Goal: Task Accomplishment & Management: Complete application form

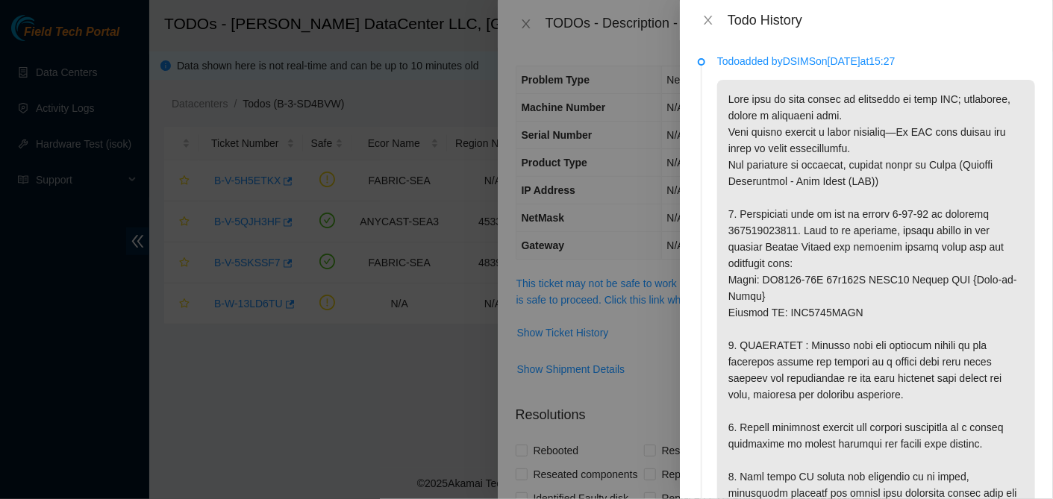
scroll to position [149, 0]
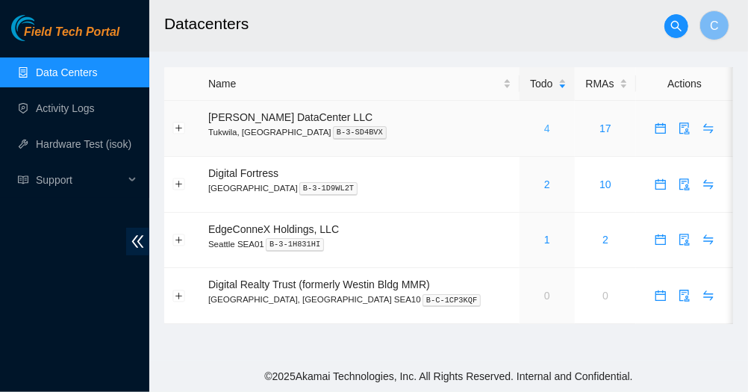
click at [544, 125] on link "4" at bounding box center [547, 128] width 6 height 12
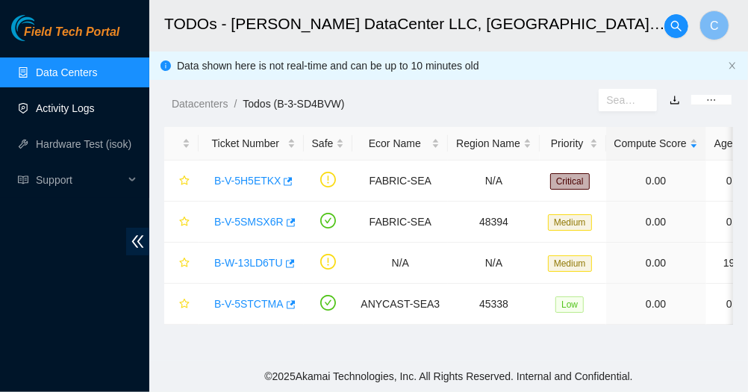
click at [46, 111] on link "Activity Logs" at bounding box center [65, 108] width 59 height 12
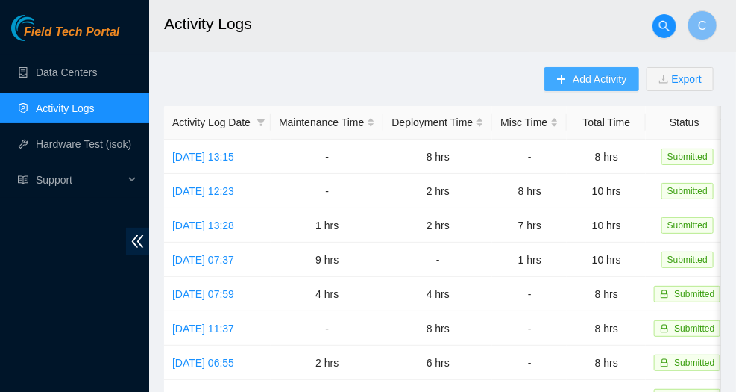
click at [582, 80] on span "Add Activity" at bounding box center [600, 79] width 54 height 16
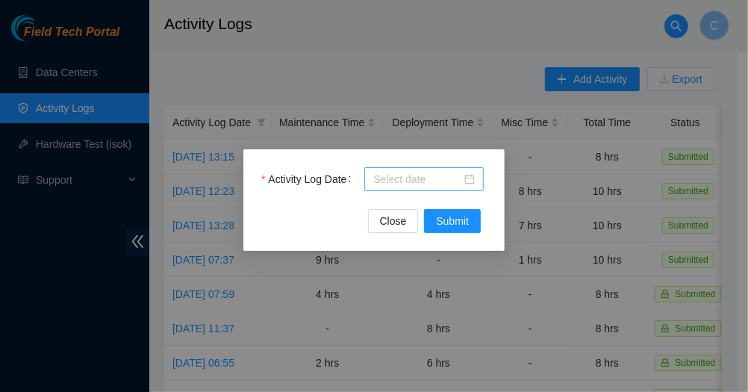
click at [411, 177] on body "Field Tech Portal Data Centers Activity Logs Hardware Test (isok) Support Activ…" at bounding box center [368, 196] width 736 height 392
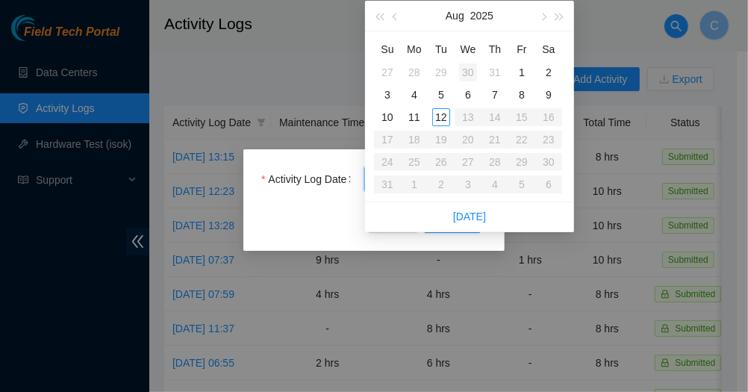
type input "[DATE]"
click at [442, 114] on div "12" at bounding box center [441, 117] width 18 height 18
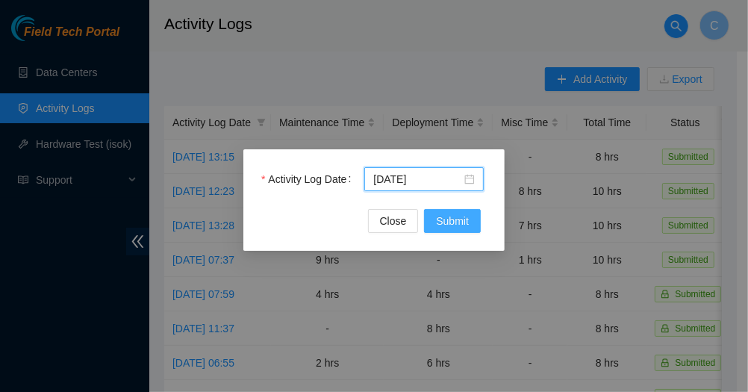
click at [446, 225] on span "Submit" at bounding box center [452, 221] width 33 height 16
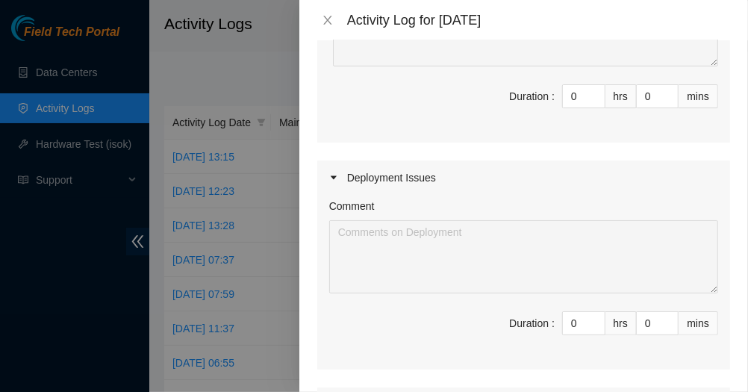
scroll to position [373, 0]
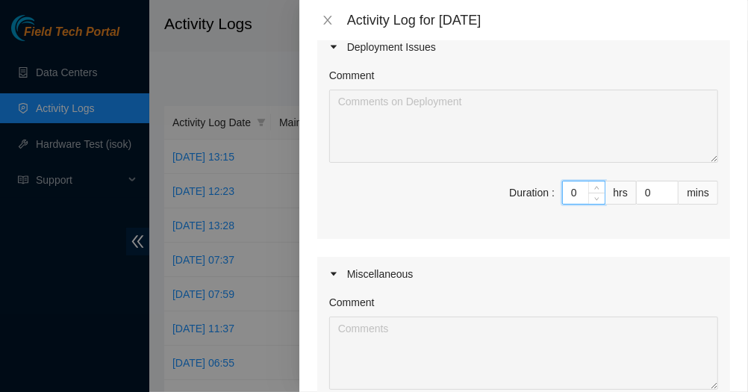
drag, startPoint x: 568, startPoint y: 200, endPoint x: 548, endPoint y: 195, distance: 20.1
click at [548, 195] on span "Duration : 0 hrs 0 mins" at bounding box center [523, 202] width 389 height 42
type input "6"
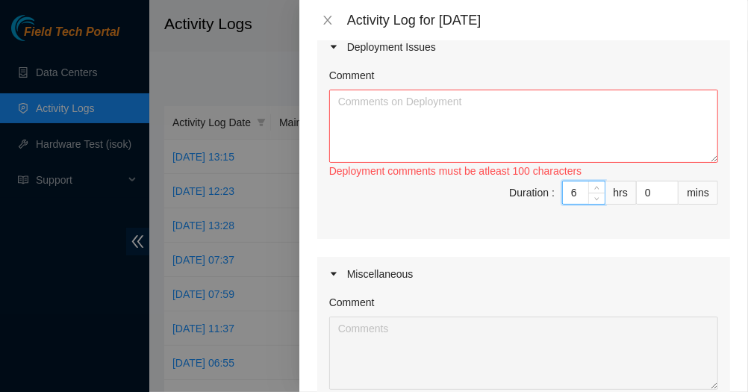
type input "6"
click at [482, 119] on textarea "Comment" at bounding box center [523, 126] width 389 height 73
paste textarea "Assisted Net Tech [PERSON_NAME] with installing and configuring PuTTY - set up …"
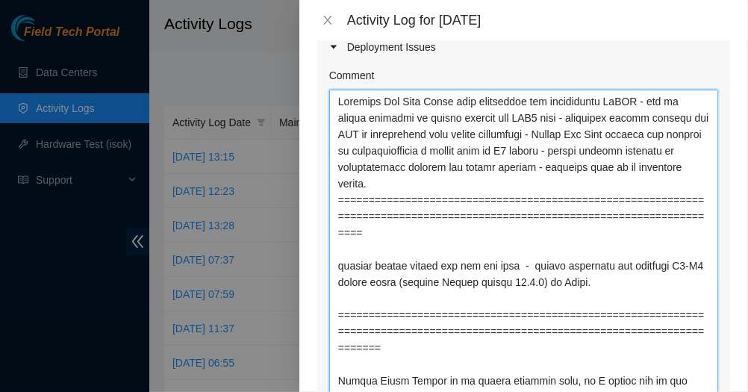
drag, startPoint x: 701, startPoint y: 160, endPoint x: 636, endPoint y: 507, distance: 353.1
click at [636, 391] on html "Field Tech Portal Data Centers Activity Logs Hardware Test (isok) Support Activ…" at bounding box center [374, 196] width 748 height 392
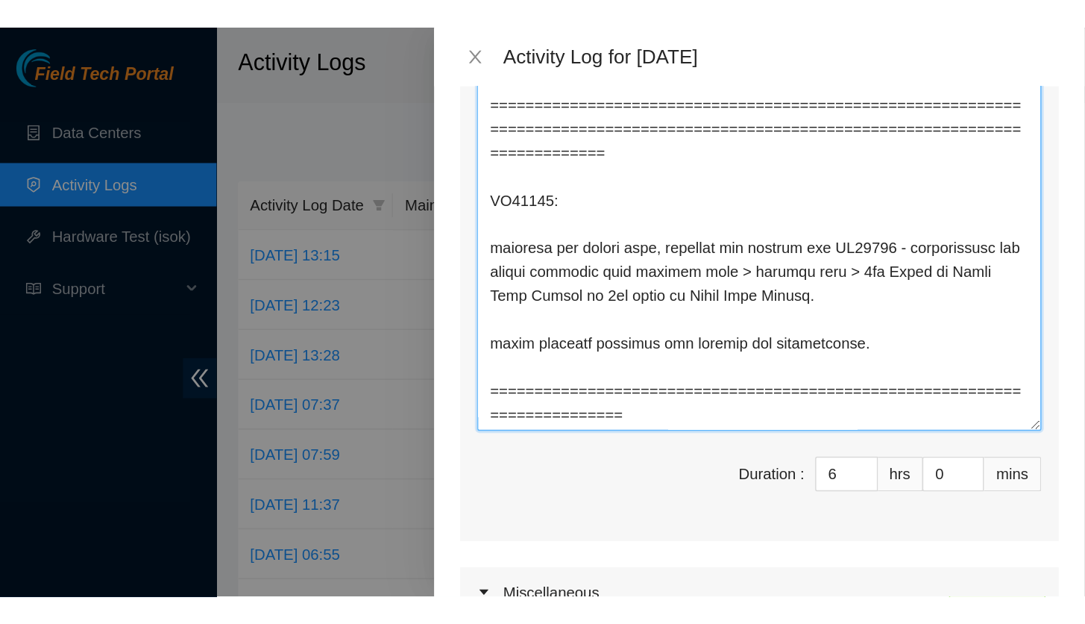
scroll to position [952, 0]
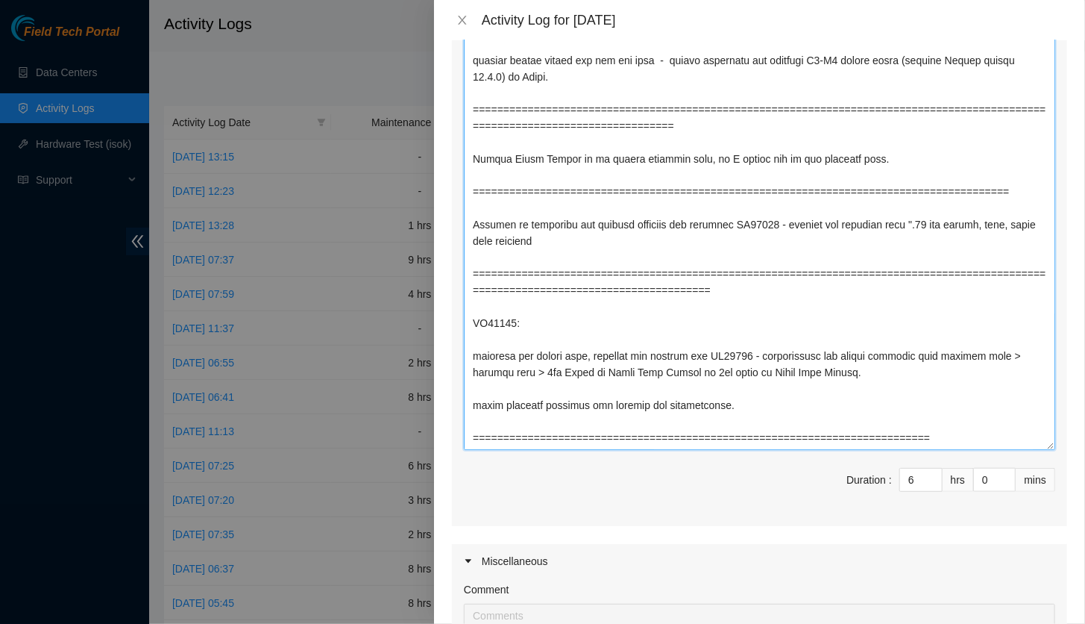
scroll to position [347, 0]
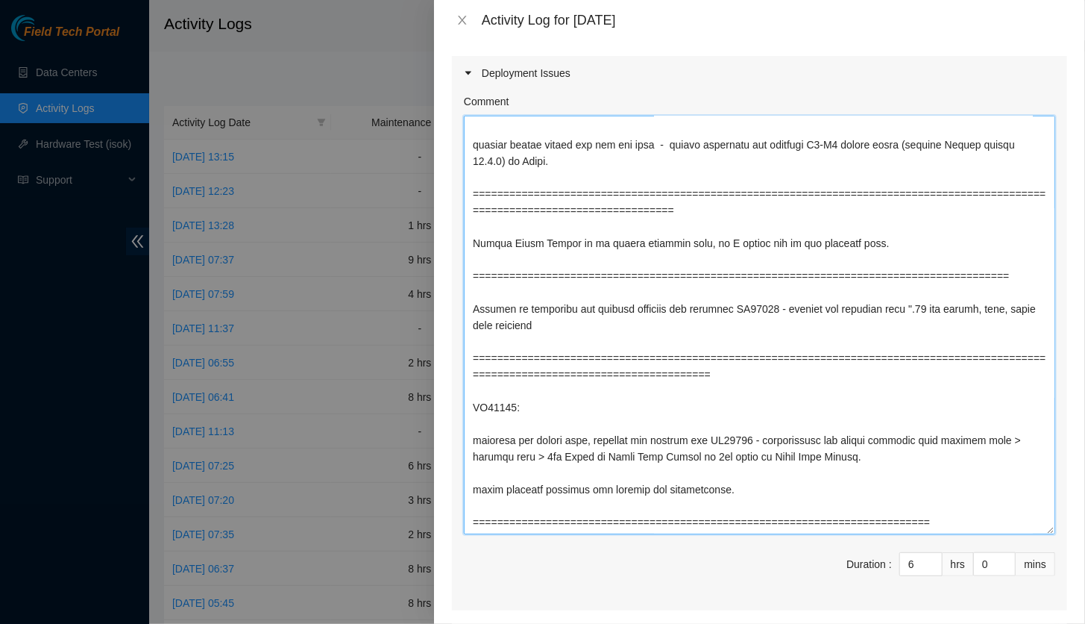
click at [637, 276] on textarea "Comment" at bounding box center [760, 325] width 592 height 419
click at [533, 265] on textarea "Comment" at bounding box center [760, 325] width 592 height 419
drag, startPoint x: 617, startPoint y: 289, endPoint x: 607, endPoint y: 283, distance: 12.0
click at [616, 289] on textarea "Comment" at bounding box center [760, 325] width 592 height 419
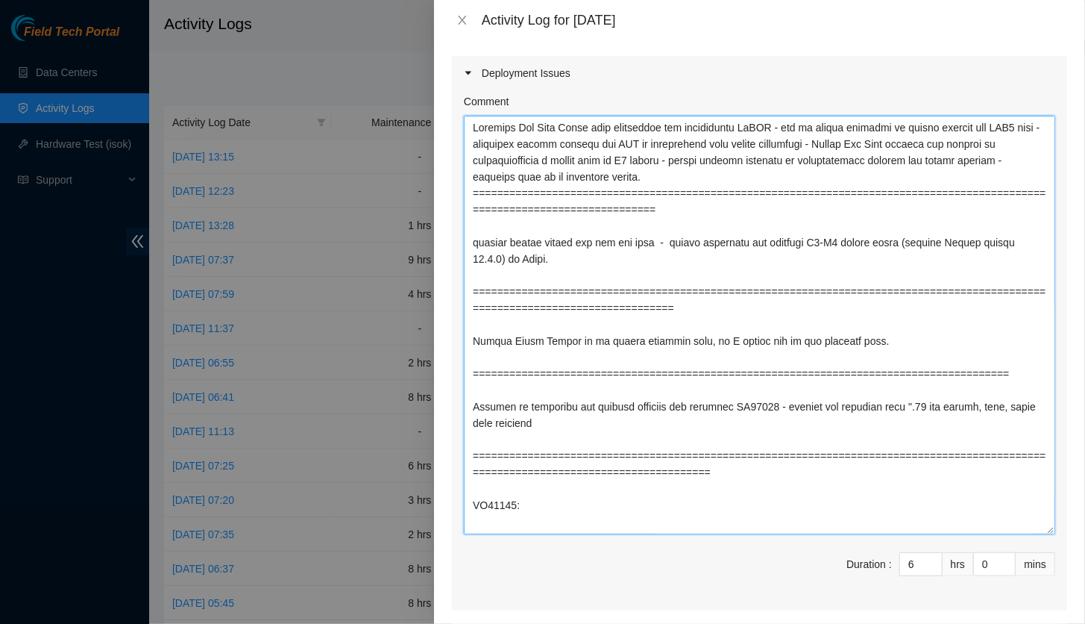
drag, startPoint x: 581, startPoint y: 281, endPoint x: 471, endPoint y: 117, distance: 197.4
click at [471, 117] on textarea "Comment" at bounding box center [760, 325] width 592 height 419
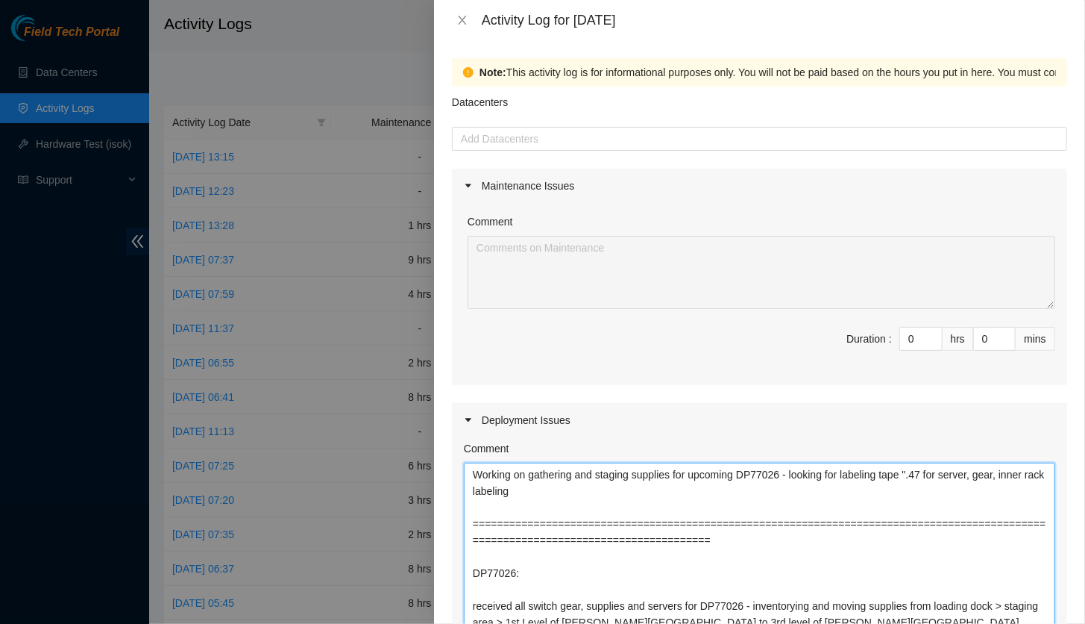
type textarea "Working on gathering and staging supplies for upcoming DP77026 - looking for la…"
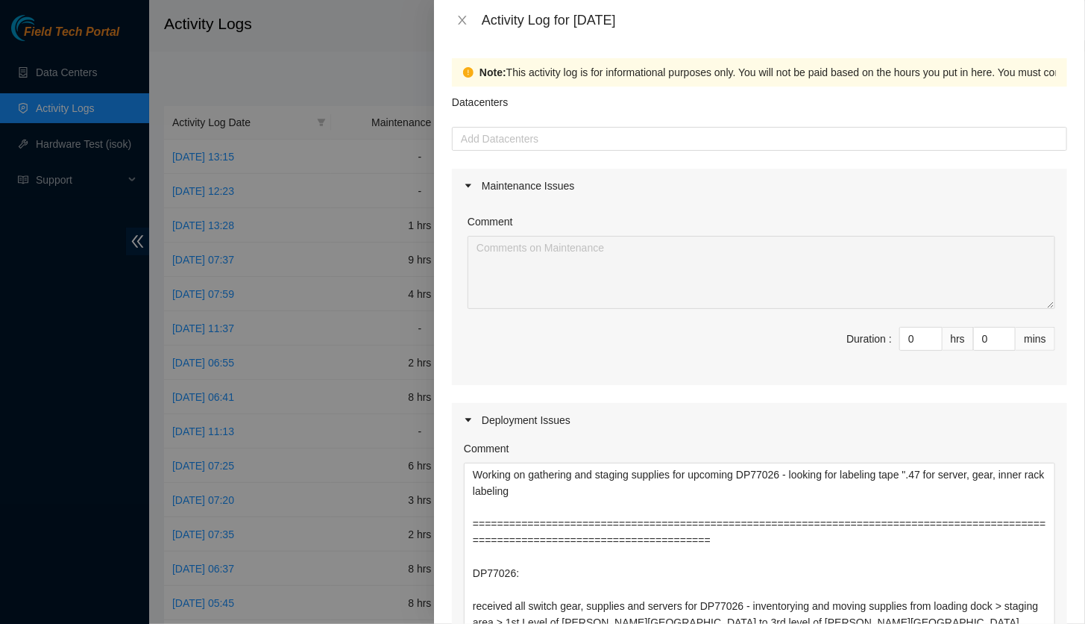
click at [747, 377] on div "Comment Duration : 0 hrs 0 mins" at bounding box center [759, 294] width 615 height 182
drag, startPoint x: 908, startPoint y: 337, endPoint x: 878, endPoint y: 336, distance: 29.9
click at [747, 336] on span "Duration : 0 hrs 0 mins" at bounding box center [760, 348] width 592 height 42
type input "6"
type input "12"
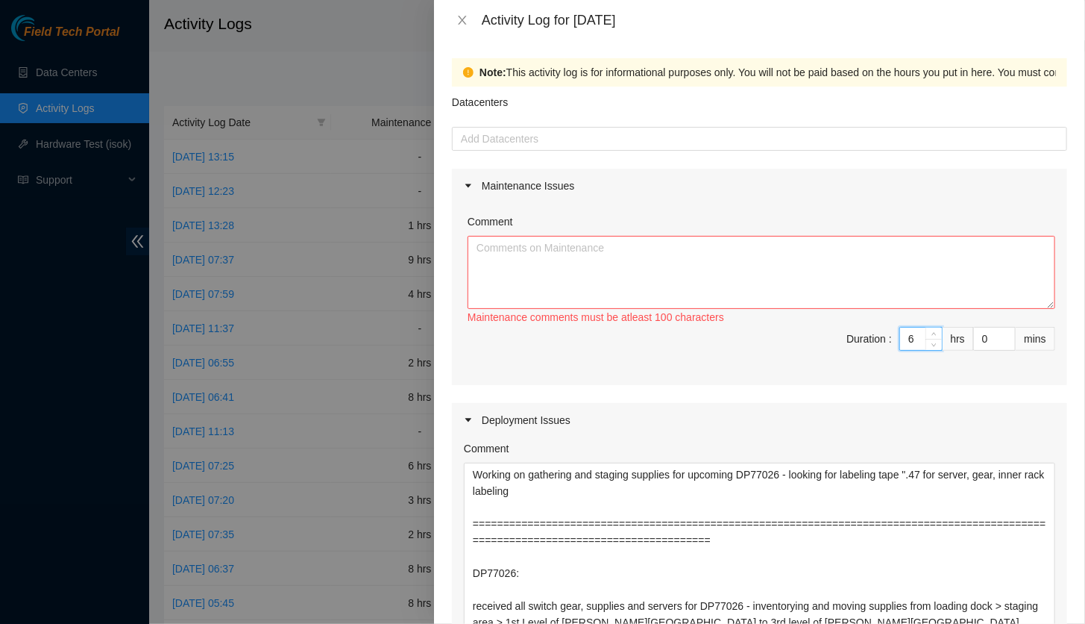
type input "6"
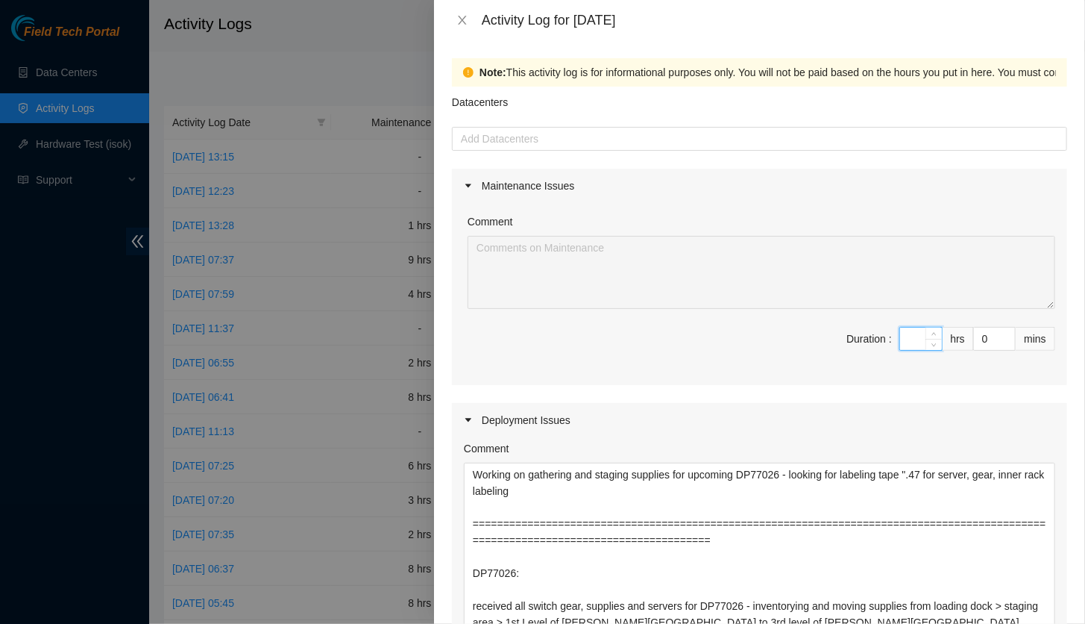
type input "2"
type input "8"
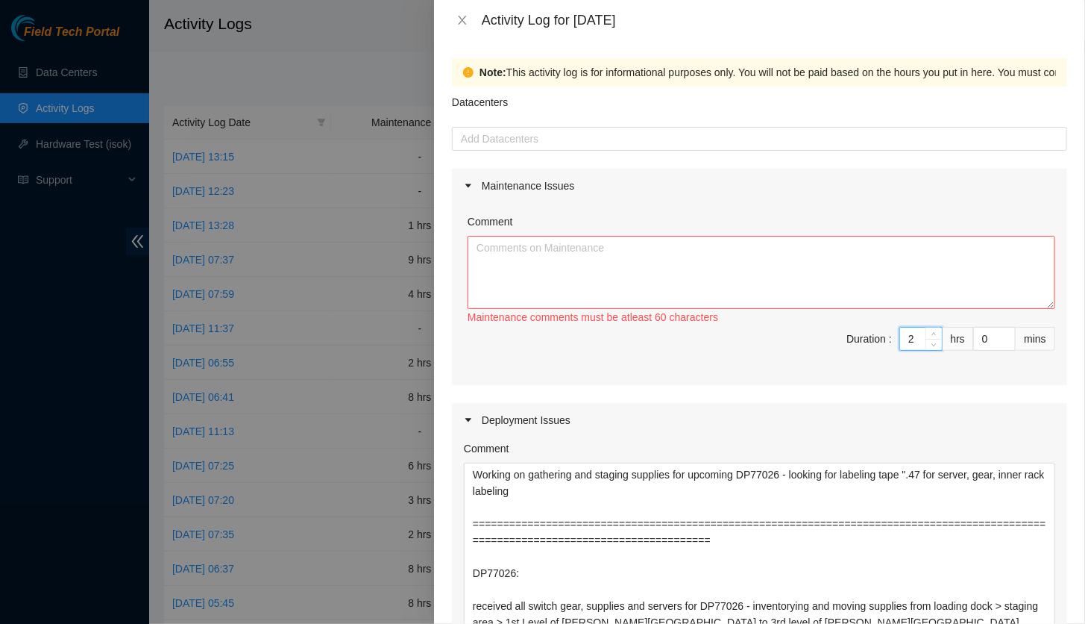
type input "2"
click at [689, 272] on textarea "Comment" at bounding box center [762, 272] width 588 height 73
paste textarea "Assisted Net Tech [PERSON_NAME] with installing and configuring PuTTY - set up …"
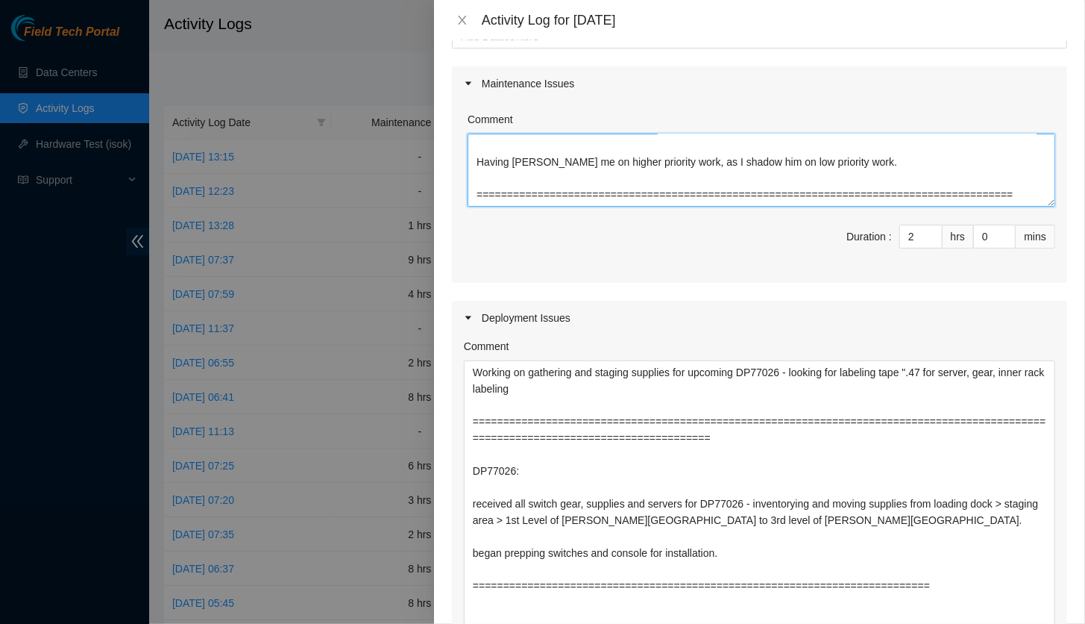
scroll to position [75, 0]
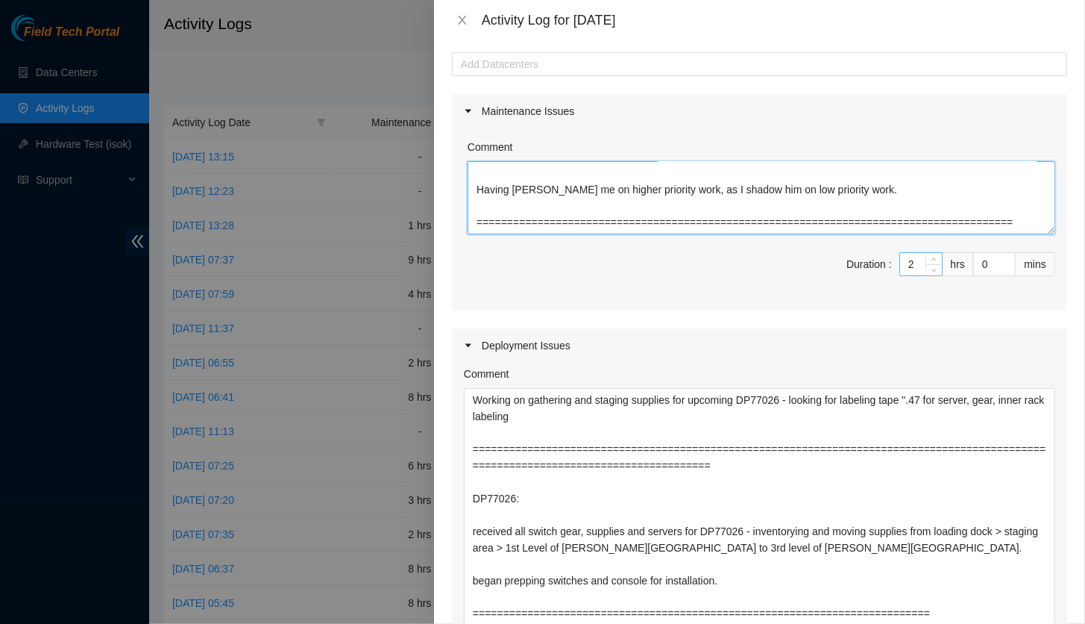
type textarea "Assisted Net Tech [PERSON_NAME] with installing and configuring PuTTY - set up …"
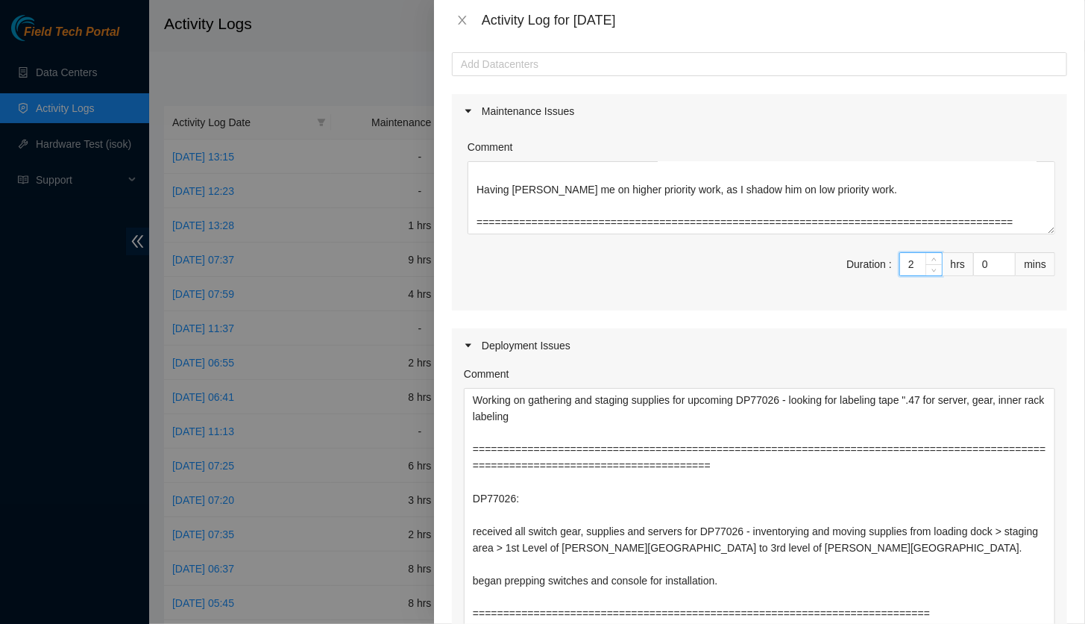
drag, startPoint x: 906, startPoint y: 263, endPoint x: 860, endPoint y: 266, distance: 46.3
click at [747, 266] on span "Duration : 2 hrs 0 mins" at bounding box center [760, 273] width 592 height 42
type input "3"
type input "9"
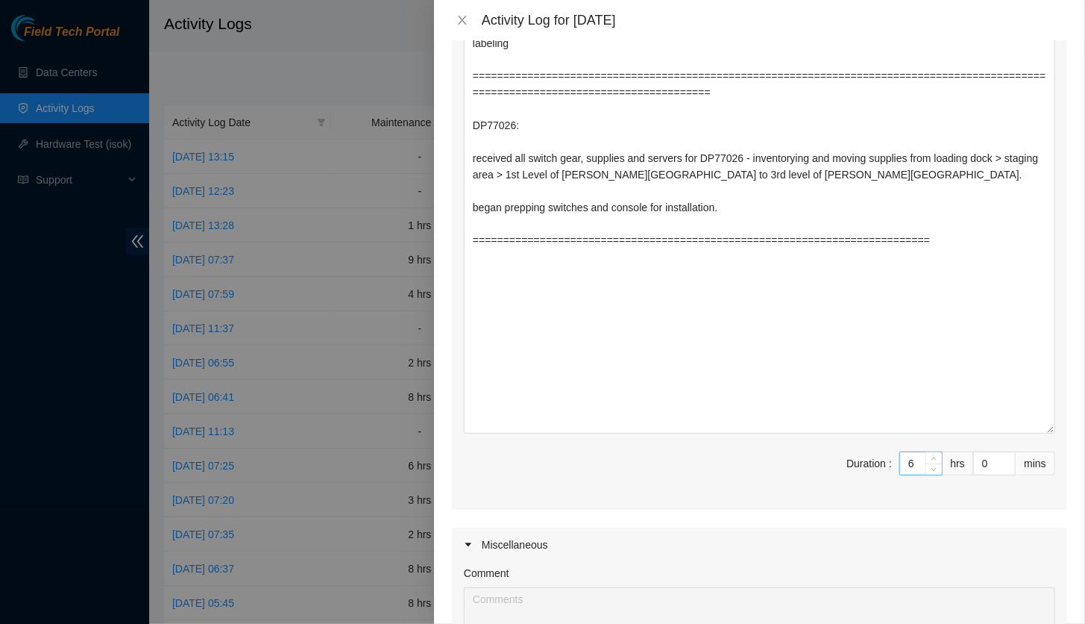
type input "3"
drag, startPoint x: 900, startPoint y: 466, endPoint x: 881, endPoint y: 468, distance: 18.7
click at [747, 391] on span "Duration : 6 hrs 0 mins" at bounding box center [760, 472] width 592 height 42
type input "5"
type input "8"
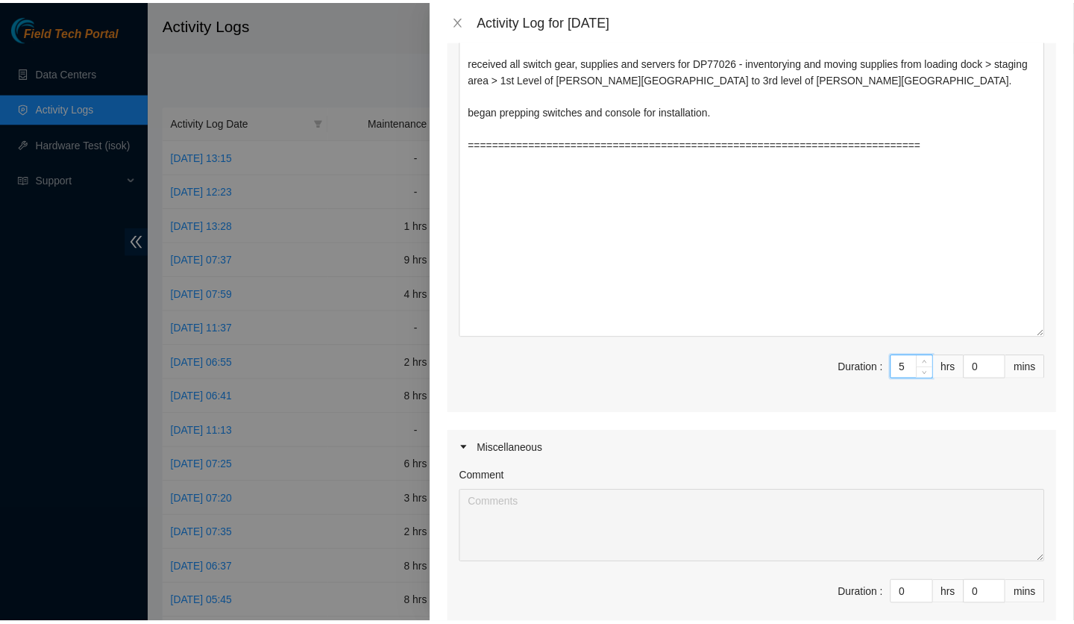
scroll to position [720, 0]
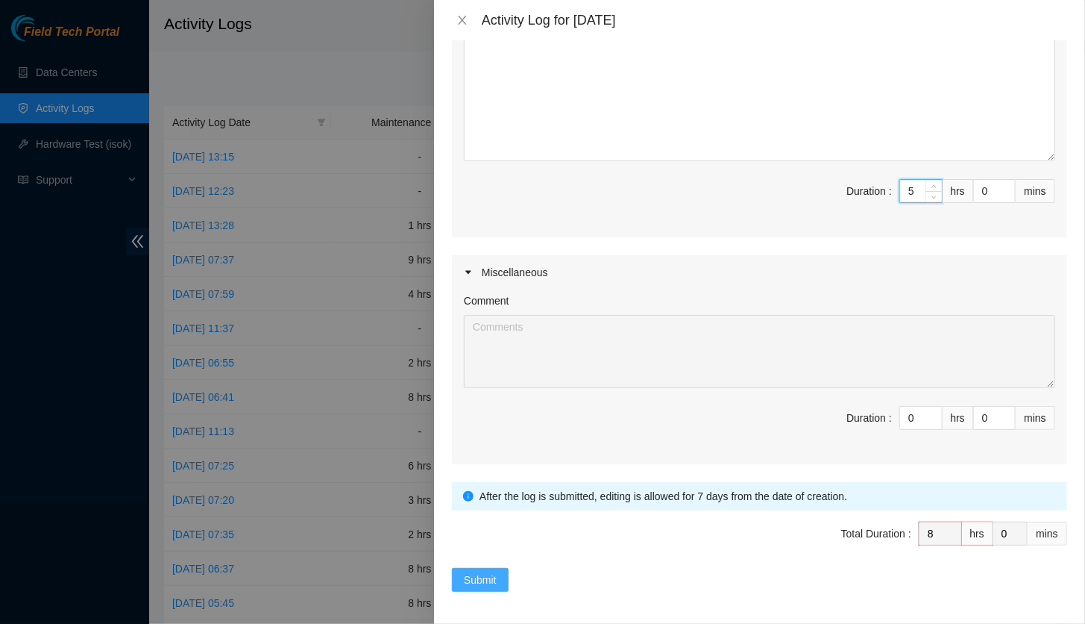
type input "5"
click at [501, 391] on button "Submit" at bounding box center [480, 580] width 57 height 24
